Goal: Information Seeking & Learning: Learn about a topic

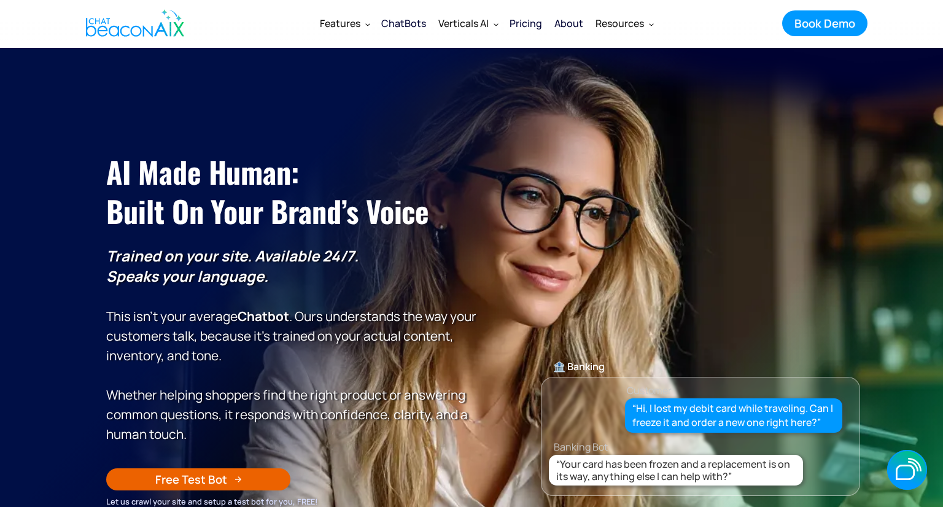
click at [399, 29] on div "ChatBots" at bounding box center [403, 23] width 45 height 17
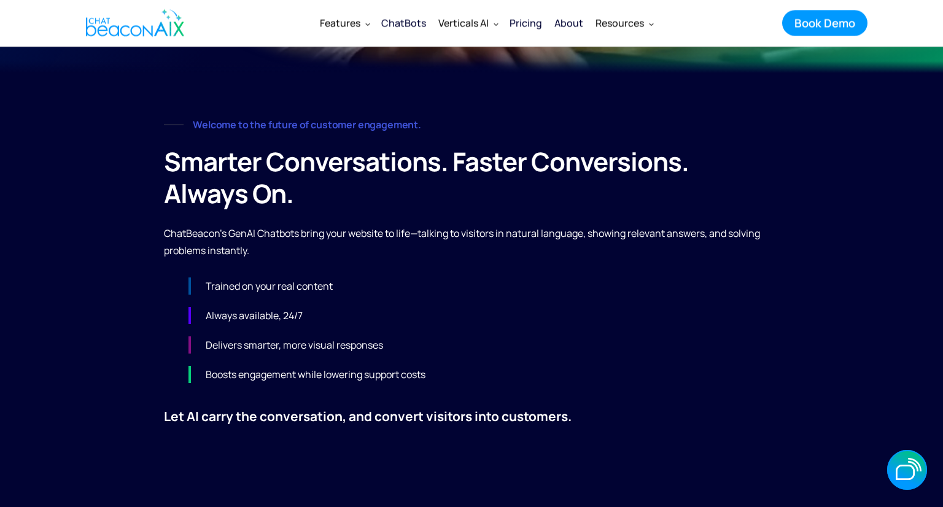
scroll to position [580, 0]
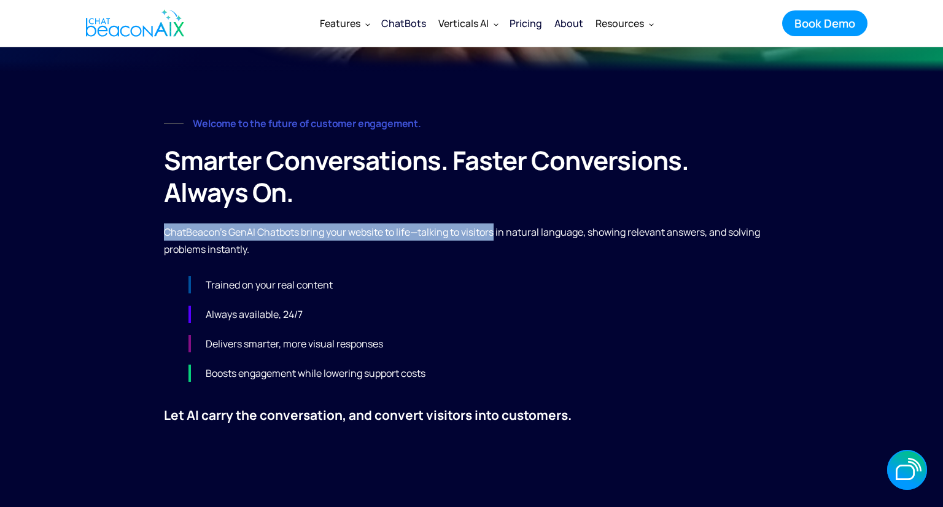
drag, startPoint x: 162, startPoint y: 233, endPoint x: 495, endPoint y: 230, distance: 332.9
click at [495, 230] on p "ChatBeacon’s GenAI Chatbots bring your website to life—talking to visitors in n…" at bounding box center [471, 241] width 615 height 34
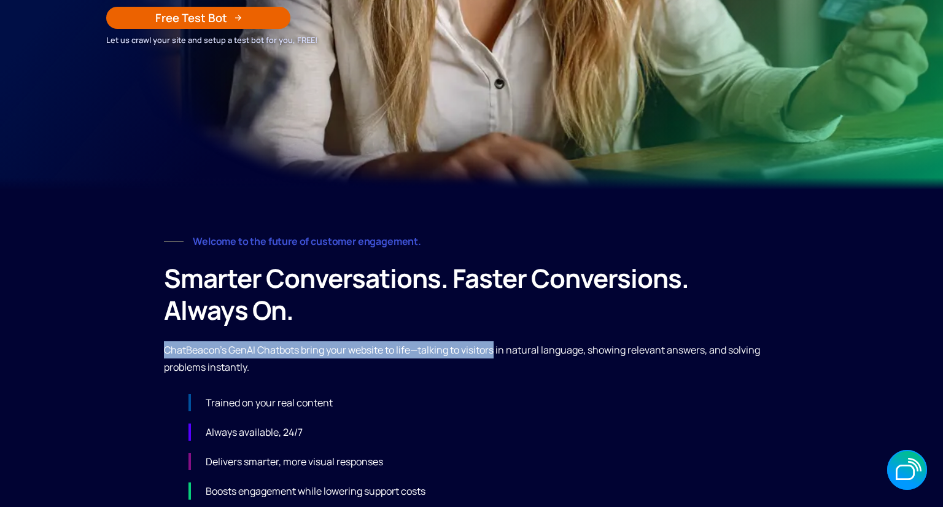
scroll to position [462, 0]
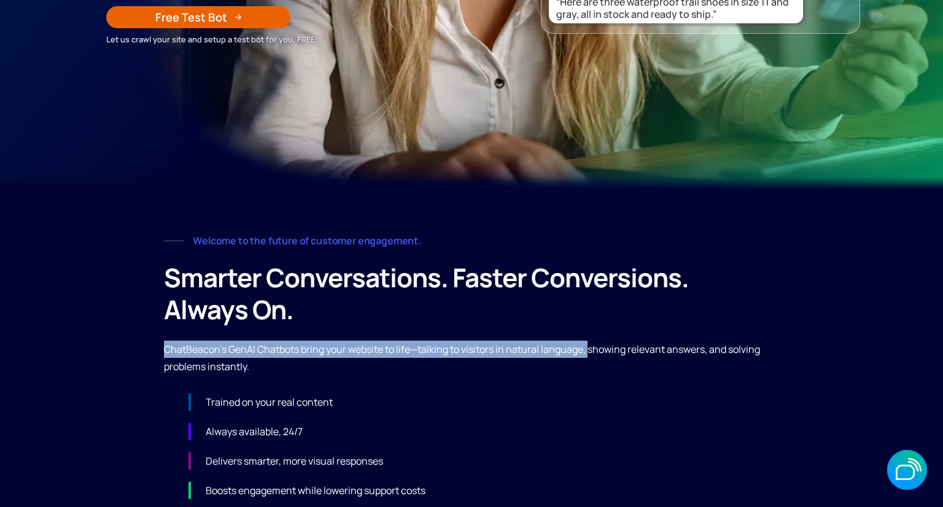
drag, startPoint x: 588, startPoint y: 353, endPoint x: 166, endPoint y: 346, distance: 422.6
click at [166, 346] on p "ChatBeacon’s GenAI Chatbots bring your website to life—talking to visitors in n…" at bounding box center [471, 358] width 615 height 34
copy p "ChatBeacon’s GenAI Chatbots bring your website to life—talking to visitors in n…"
